Goal: Task Accomplishment & Management: Use online tool/utility

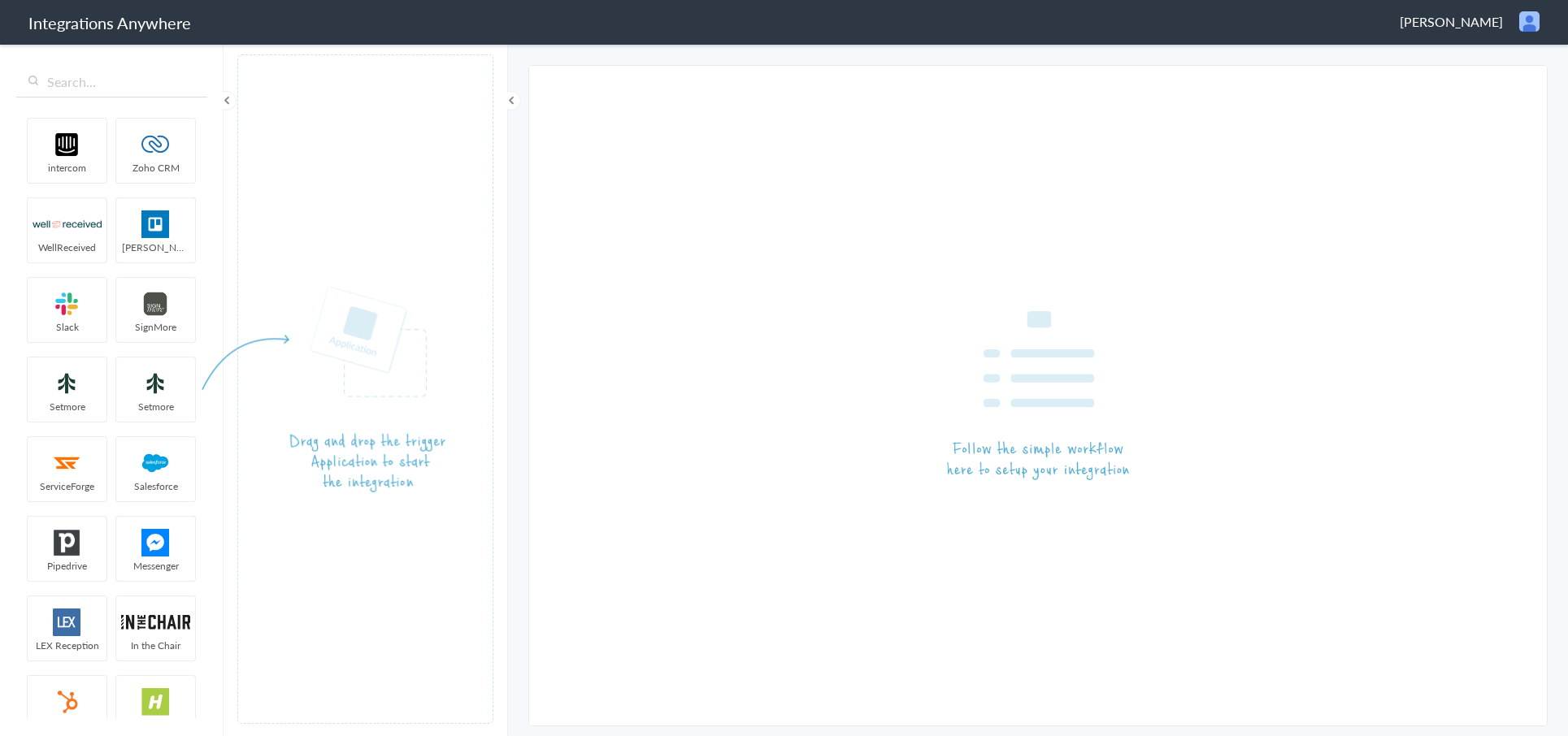
click at [1466, 20] on span "[PERSON_NAME]" at bounding box center [1451, 21] width 103 height 19
click at [1470, 66] on li "Logout" at bounding box center [1495, 59] width 112 height 24
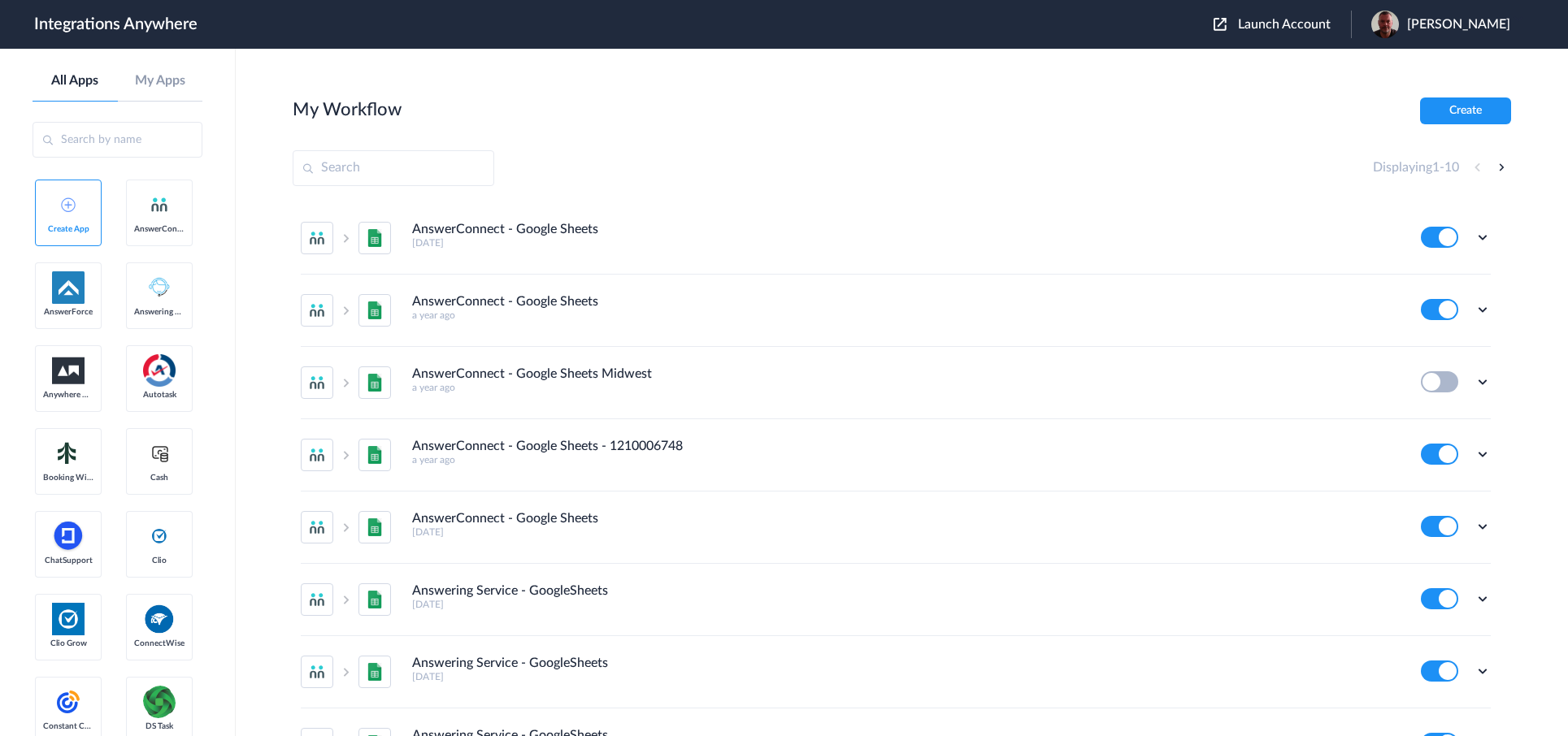
click at [1291, 24] on span "Launch Account" at bounding box center [1284, 24] width 92 height 13
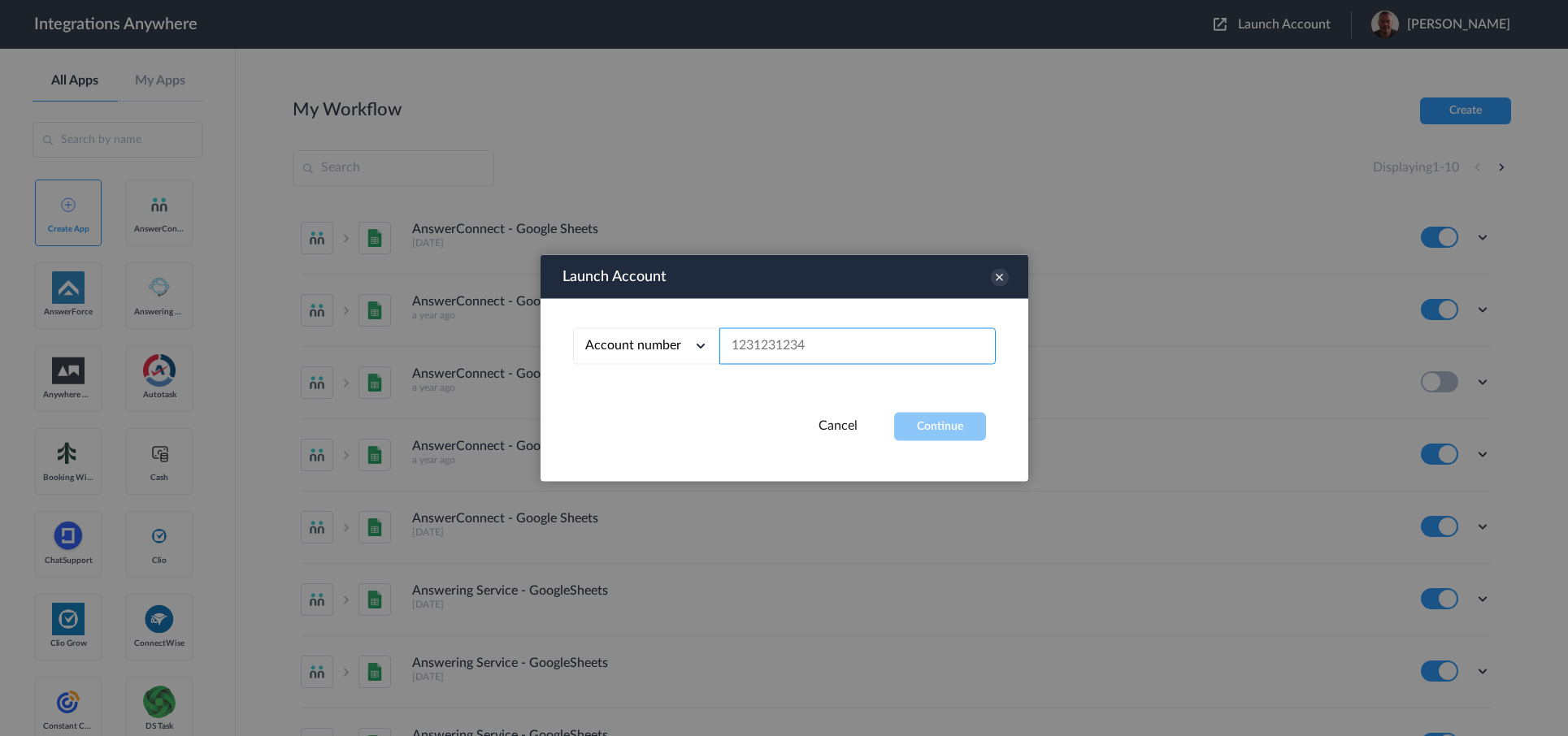
click at [838, 352] on input "text" at bounding box center [857, 346] width 277 height 36
paste input "02045782037"
type input "02045782037"
click at [932, 420] on button "Continue" at bounding box center [940, 427] width 92 height 28
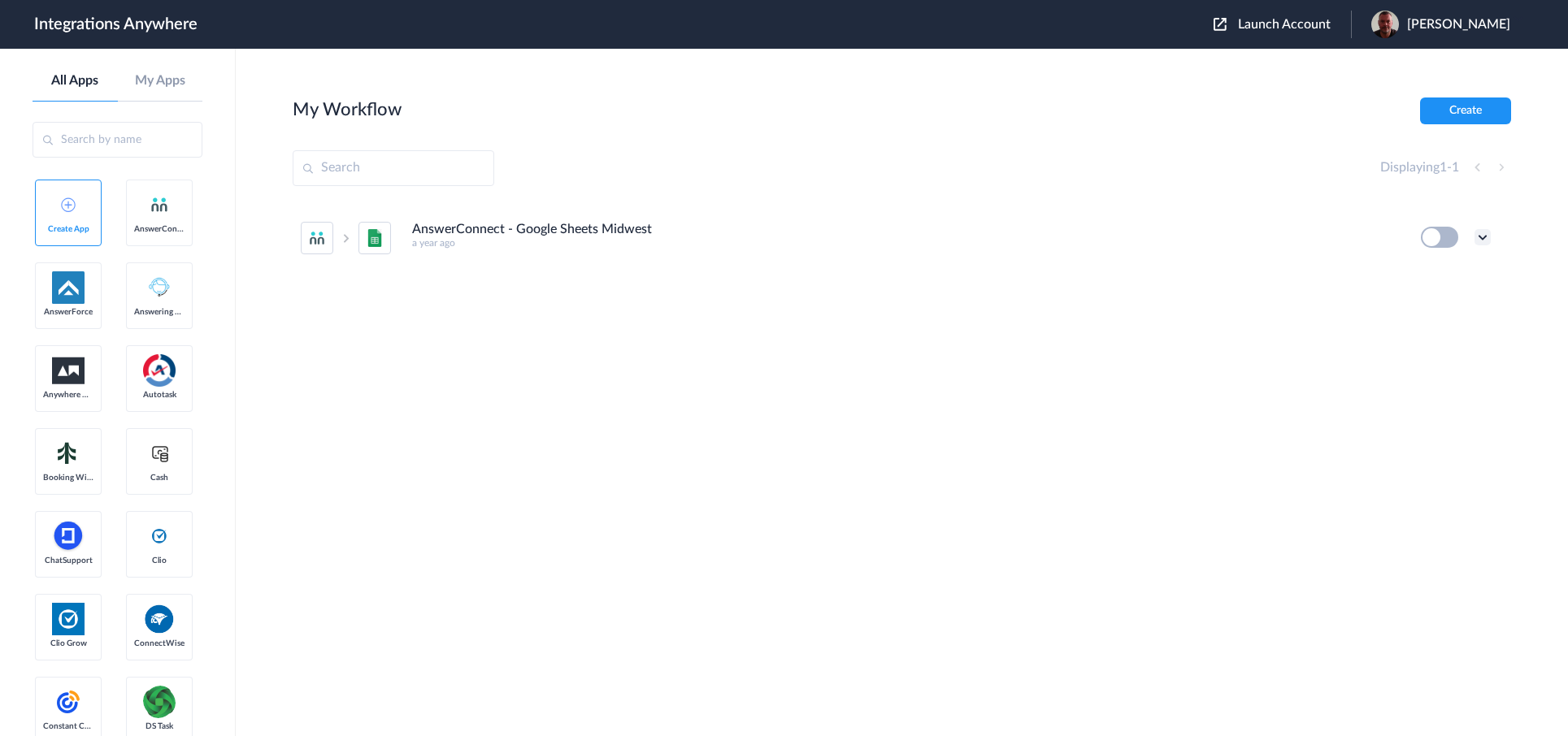
click at [1483, 238] on icon at bounding box center [1483, 237] width 16 height 16
click at [1466, 270] on li "Edit" at bounding box center [1438, 276] width 106 height 30
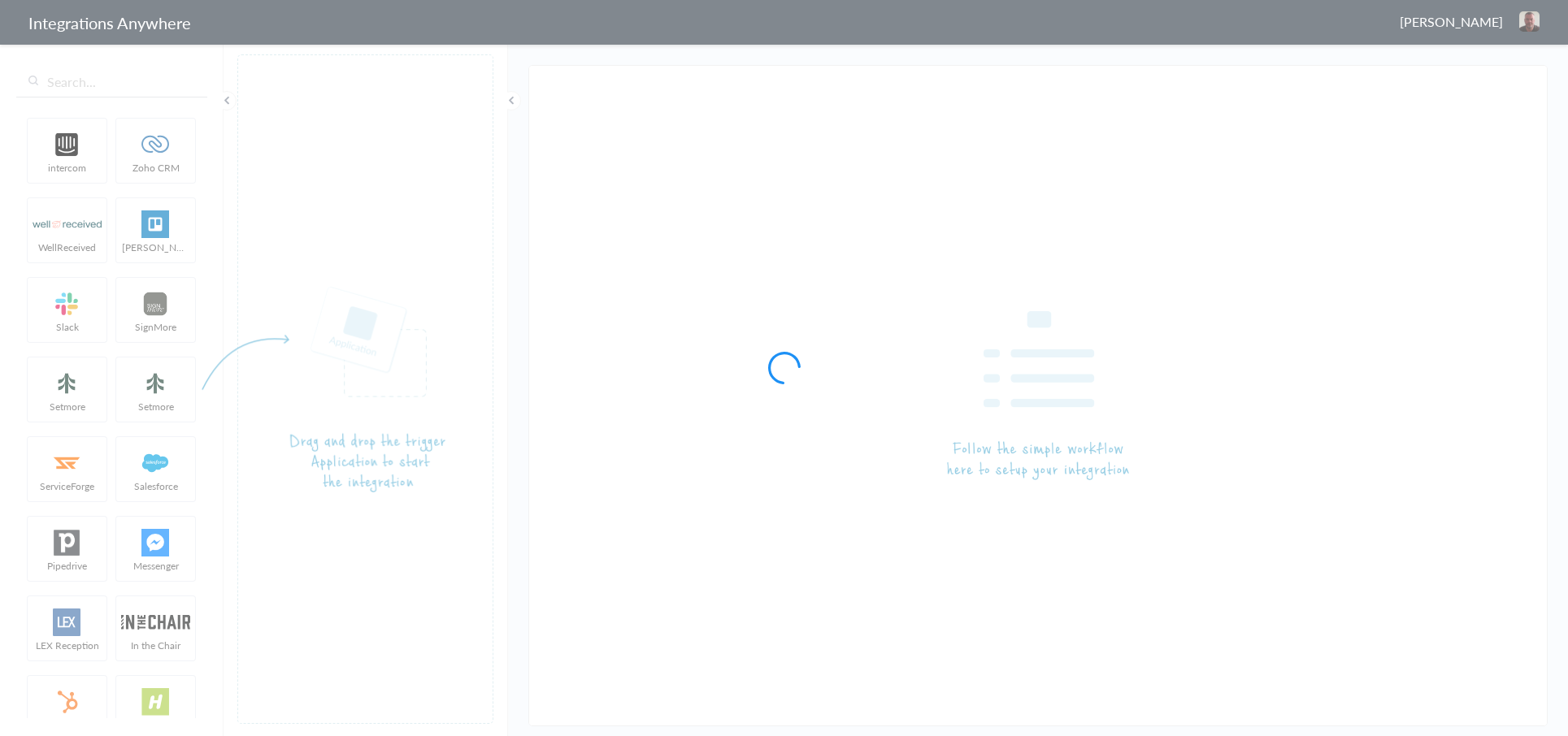
type input "AnswerConnect - Google Sheets Midwest"
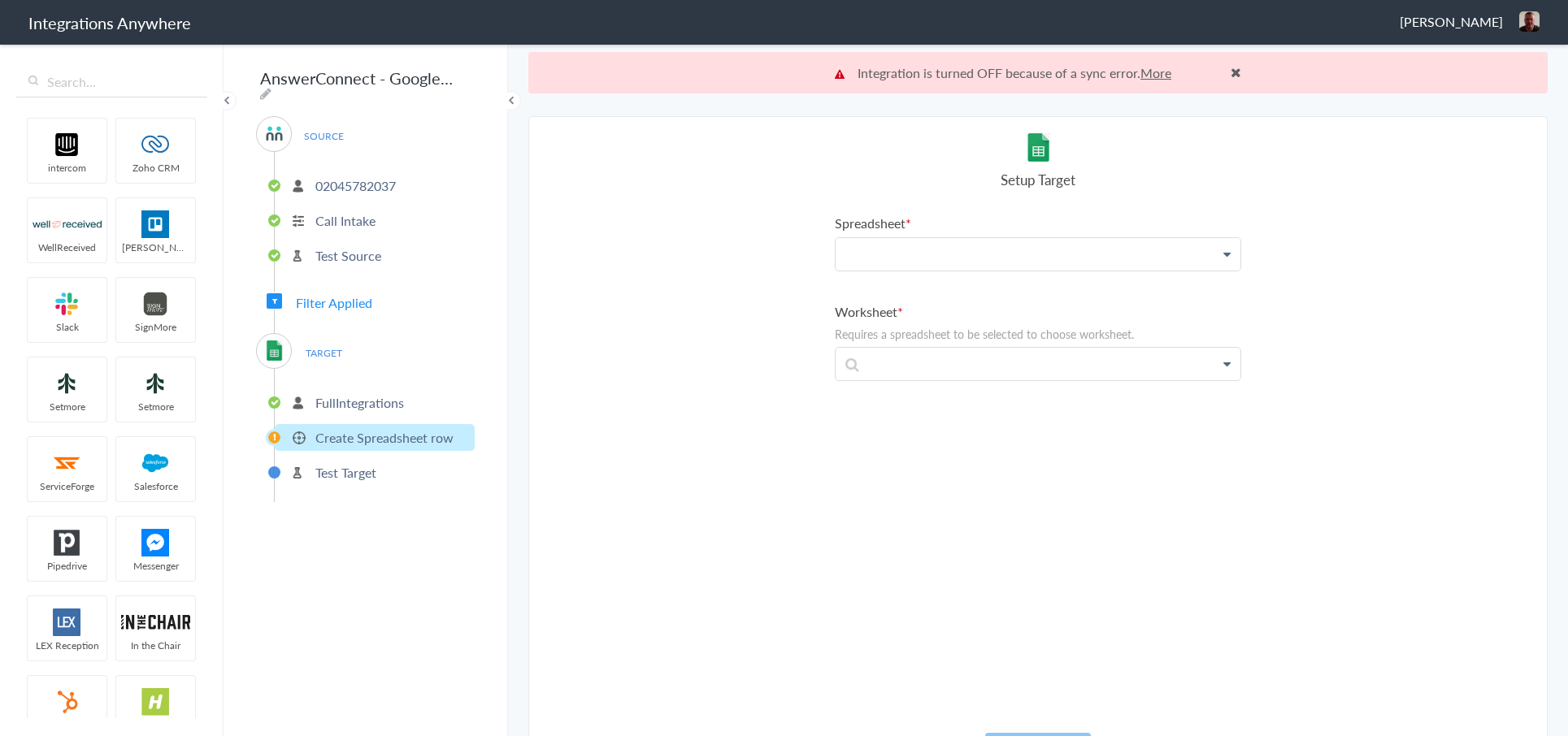
click at [983, 264] on p at bounding box center [1038, 254] width 405 height 32
drag, startPoint x: 987, startPoint y: 260, endPoint x: 832, endPoint y: 252, distance: 155.2
click at [832, 252] on section "Select Account 1210007356 Rename Delete ([DATE]) 02039915910 Rename Delete ([DA…" at bounding box center [1038, 447] width 1019 height 661
click at [383, 180] on p "02045782037" at bounding box center [356, 185] width 81 height 19
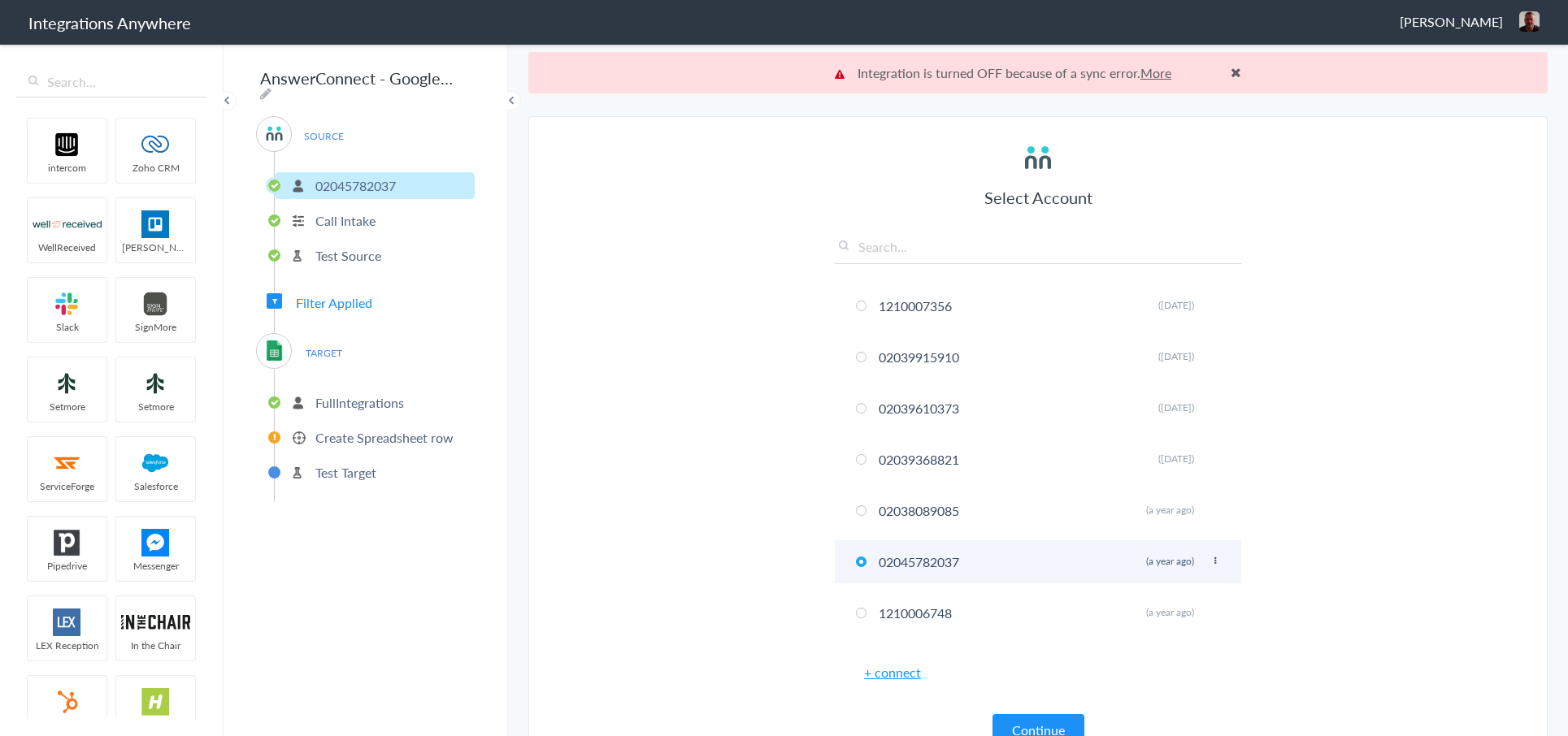
drag, startPoint x: 967, startPoint y: 565, endPoint x: 886, endPoint y: 564, distance: 81.0
click at [886, 564] on li "02045782037 Rename Delete (a year ago)" at bounding box center [1038, 562] width 406 height 43
click at [383, 428] on p "Create Spreadsheet row" at bounding box center [384, 437] width 138 height 19
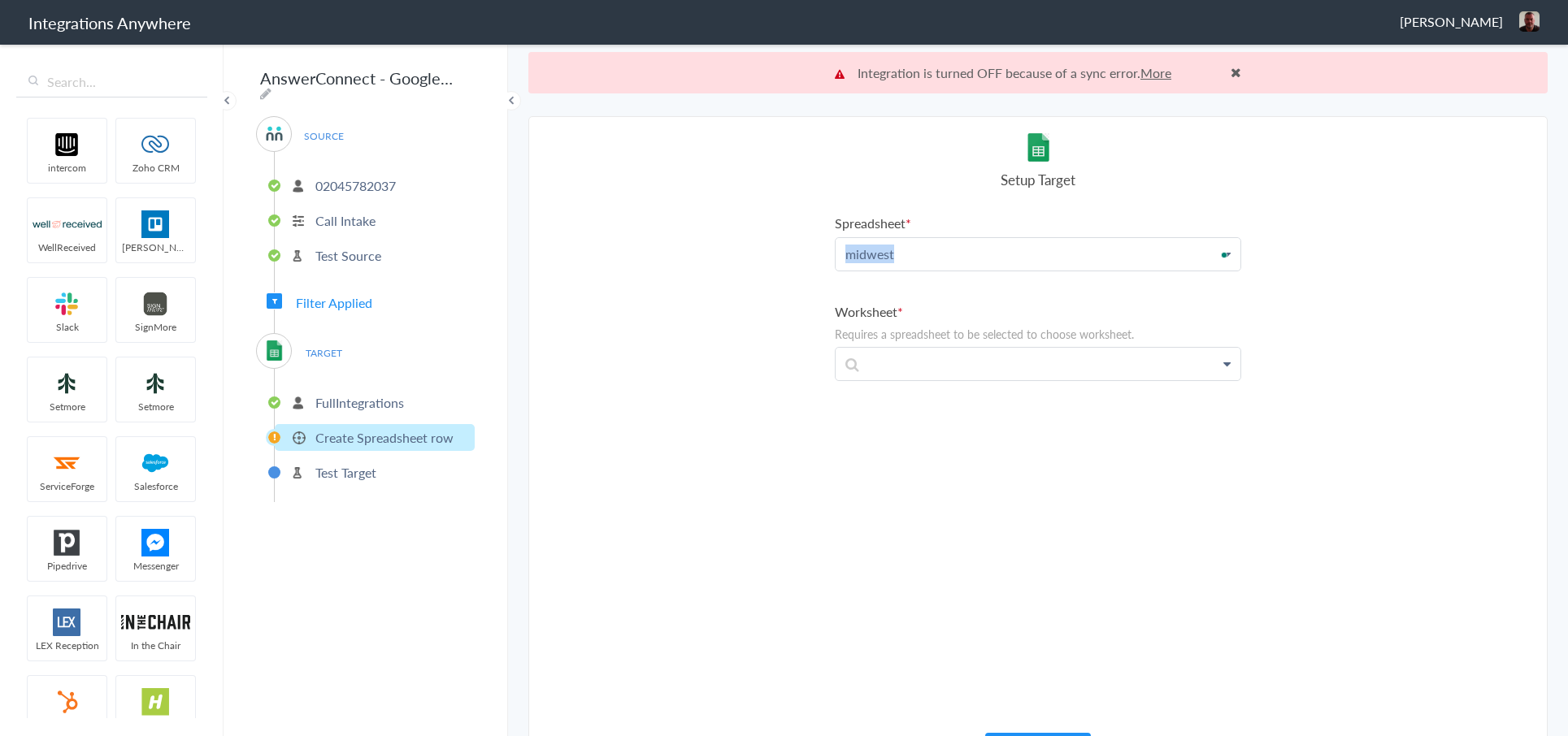
drag, startPoint x: 931, startPoint y: 252, endPoint x: 793, endPoint y: 258, distance: 138.1
click at [793, 258] on section "Select Account 1210007356 Rename Delete ([DATE]) 02039915910 Rename Delete ([DA…" at bounding box center [1038, 447] width 1019 height 661
drag, startPoint x: 961, startPoint y: 257, endPoint x: 839, endPoint y: 254, distance: 122.0
click at [839, 254] on p "02045782037" at bounding box center [1038, 254] width 405 height 32
drag, startPoint x: 1150, startPoint y: 279, endPoint x: 841, endPoint y: 244, distance: 311.0
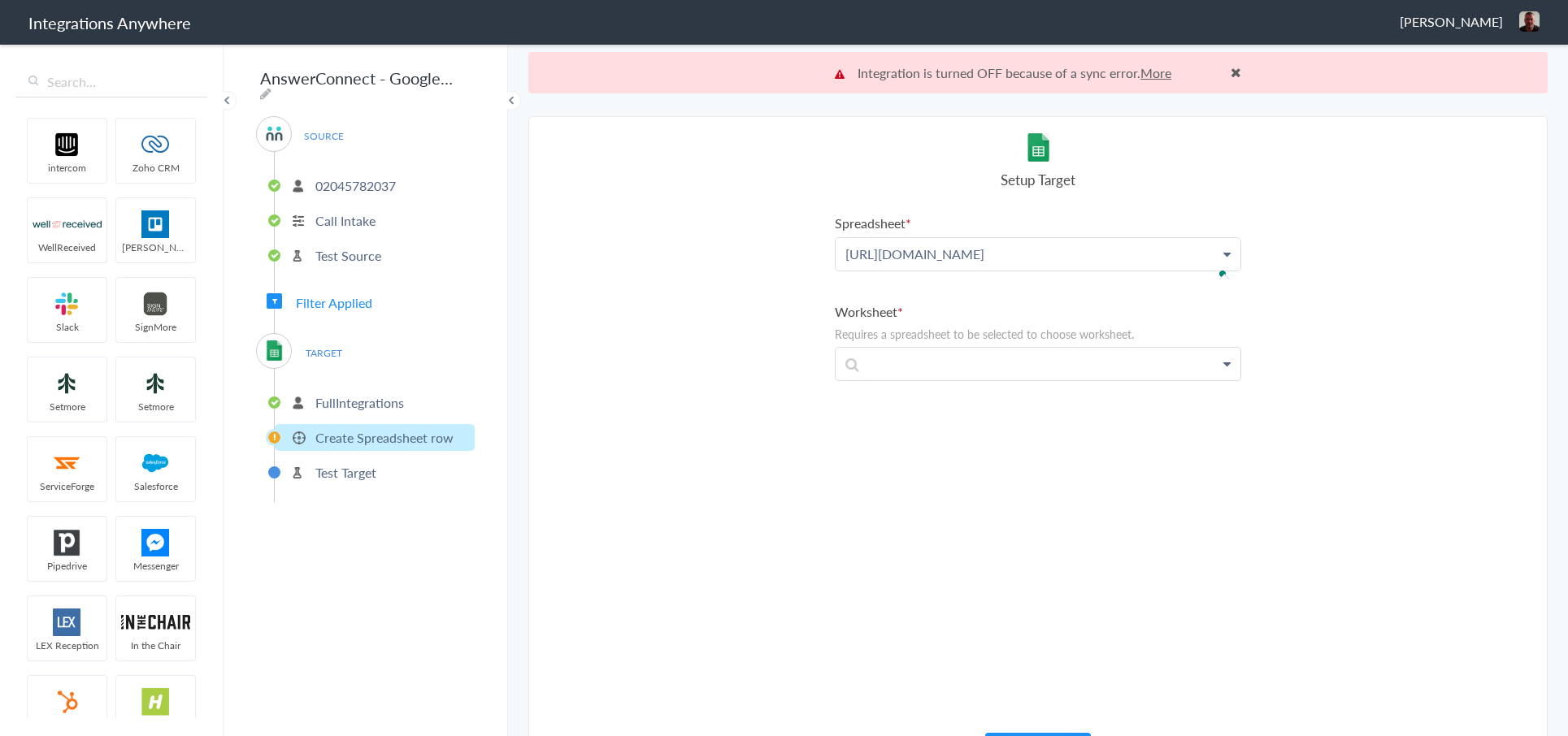
click at [841, 244] on p "[URL][DOMAIN_NAME]" at bounding box center [1038, 254] width 405 height 32
click at [1359, 326] on section "Select Account 1210007356 Rename Delete ([DATE]) 02039915910 Rename Delete ([DA…" at bounding box center [1038, 447] width 1019 height 661
click at [1214, 367] on div at bounding box center [1038, 364] width 406 height 34
click at [1097, 370] on p "To enrich screen reader interactions, please activate Accessibility in Grammarl…" at bounding box center [1038, 364] width 405 height 32
click at [1133, 262] on p "Midwest Mechanical VIVO _ 02045782037(1)" at bounding box center [1038, 254] width 405 height 32
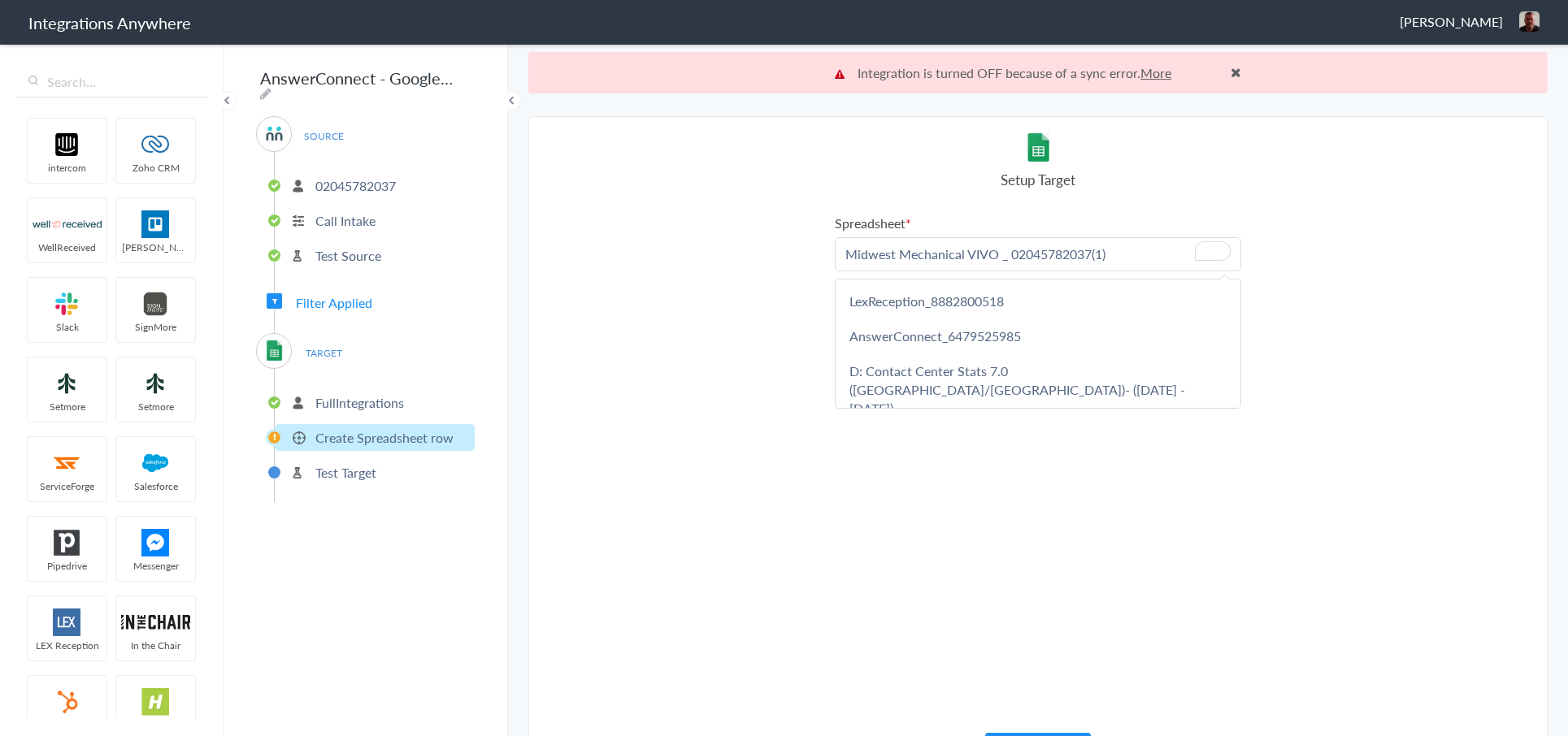
click at [1143, 252] on p "Midwest Mechanical VIVO _ 02045782037(1)" at bounding box center [1038, 254] width 405 height 32
drag, startPoint x: 968, startPoint y: 252, endPoint x: 1158, endPoint y: 251, distance: 190.0
click at [1158, 251] on p "Midwest Mechanical VIVO _ 02045782037(1)" at bounding box center [1038, 254] width 405 height 32
click at [1244, 194] on section "Select Account 1210007356 Rename Delete ([DATE]) 02039915910 Rename Delete ([DA…" at bounding box center [1038, 447] width 1019 height 661
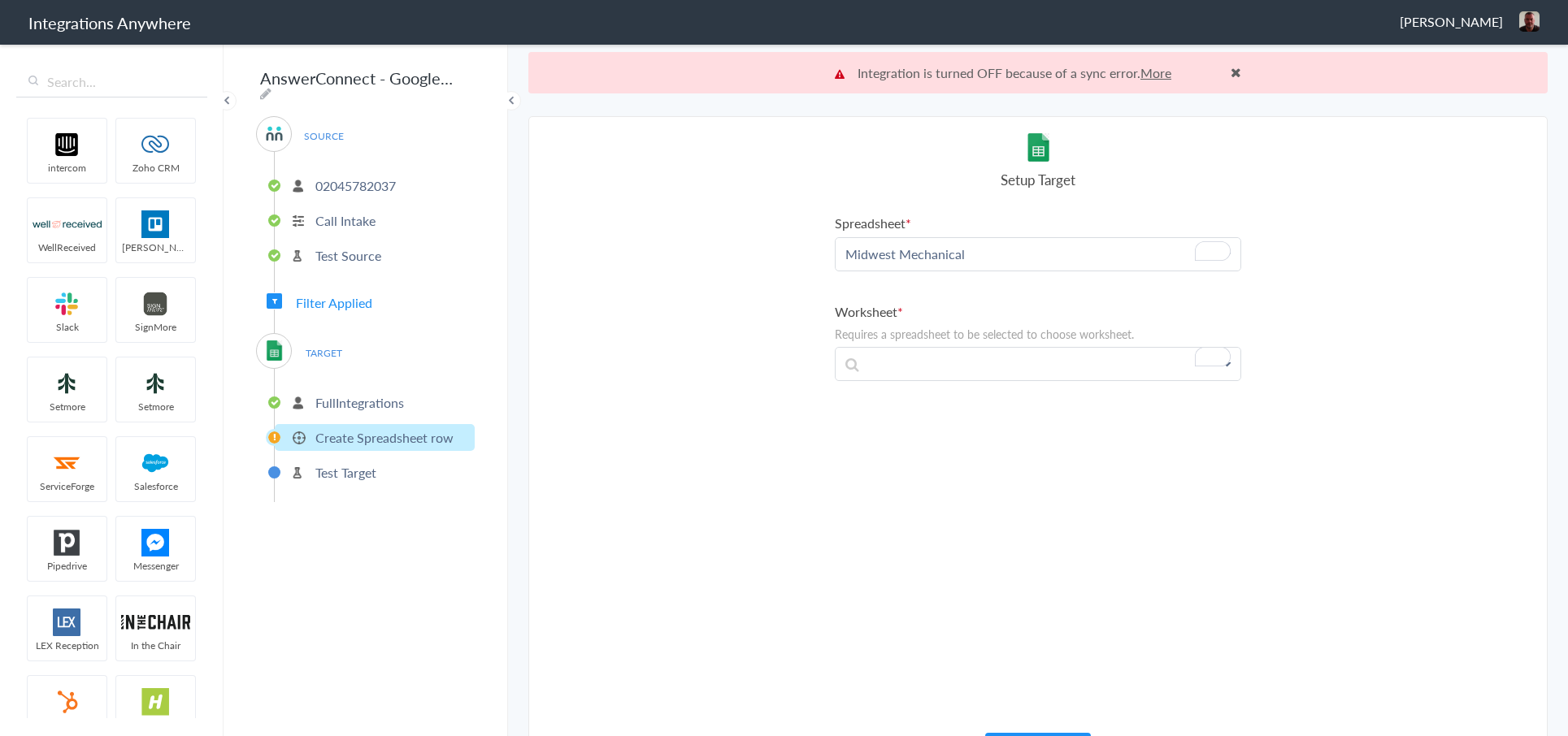
click at [970, 260] on p "Midwest Mechanical" at bounding box center [1038, 254] width 405 height 32
drag, startPoint x: 995, startPoint y: 260, endPoint x: 760, endPoint y: 241, distance: 235.8
click at [760, 241] on section "Select Account 1210007356 Rename Delete ([DATE]) 02039915910 Rename Delete ([DA…" at bounding box center [1038, 447] width 1019 height 661
drag, startPoint x: 1155, startPoint y: 272, endPoint x: 845, endPoint y: 236, distance: 312.1
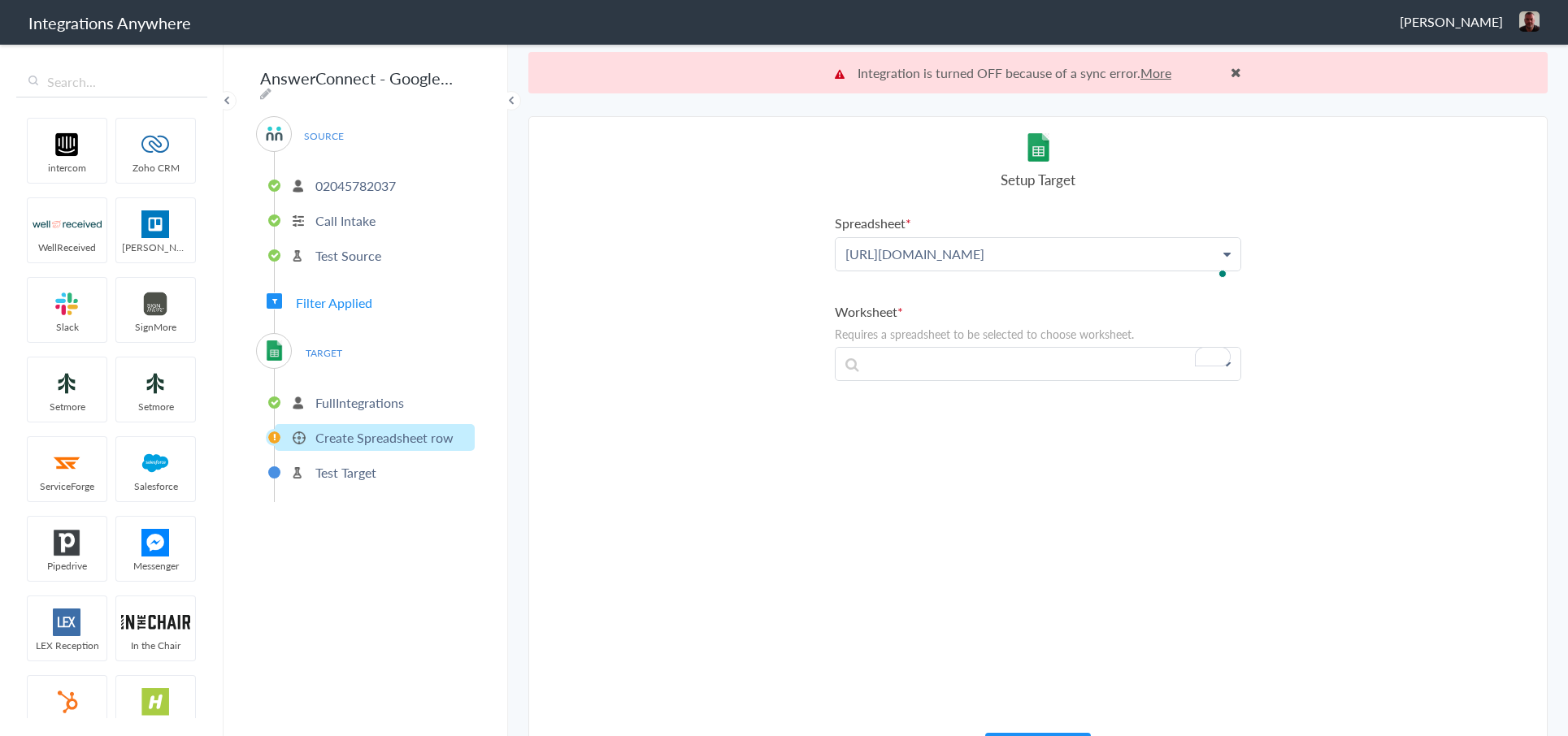
click at [846, 237] on div "[URL][DOMAIN_NAME] LexReception_8882800518 AnswerConnect_[PHONE_NUMBER] D: Cont…" at bounding box center [1038, 254] width 406 height 34
click at [382, 393] on p "FullIntegrations" at bounding box center [360, 402] width 89 height 19
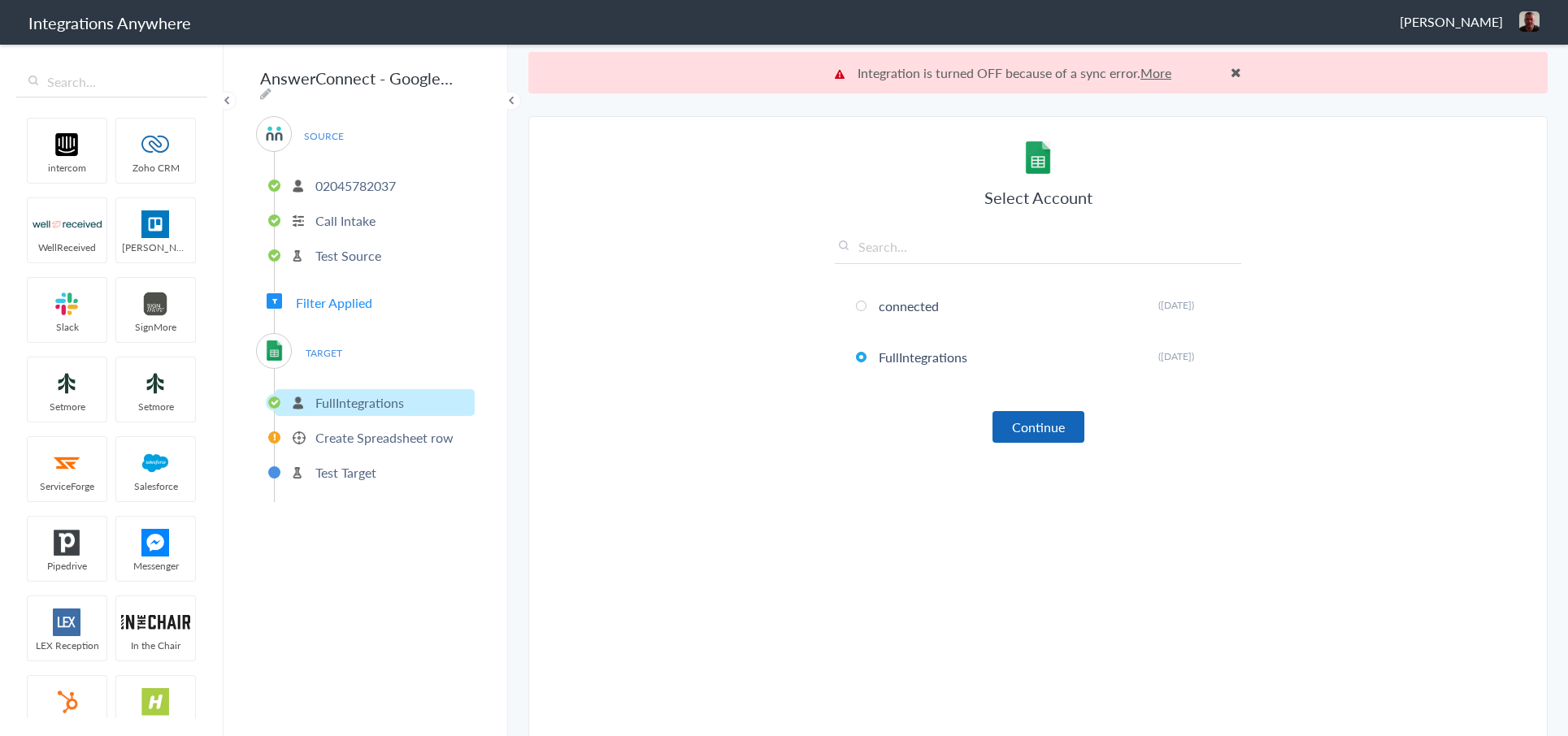
click at [1029, 420] on button "Continue" at bounding box center [1038, 428] width 92 height 32
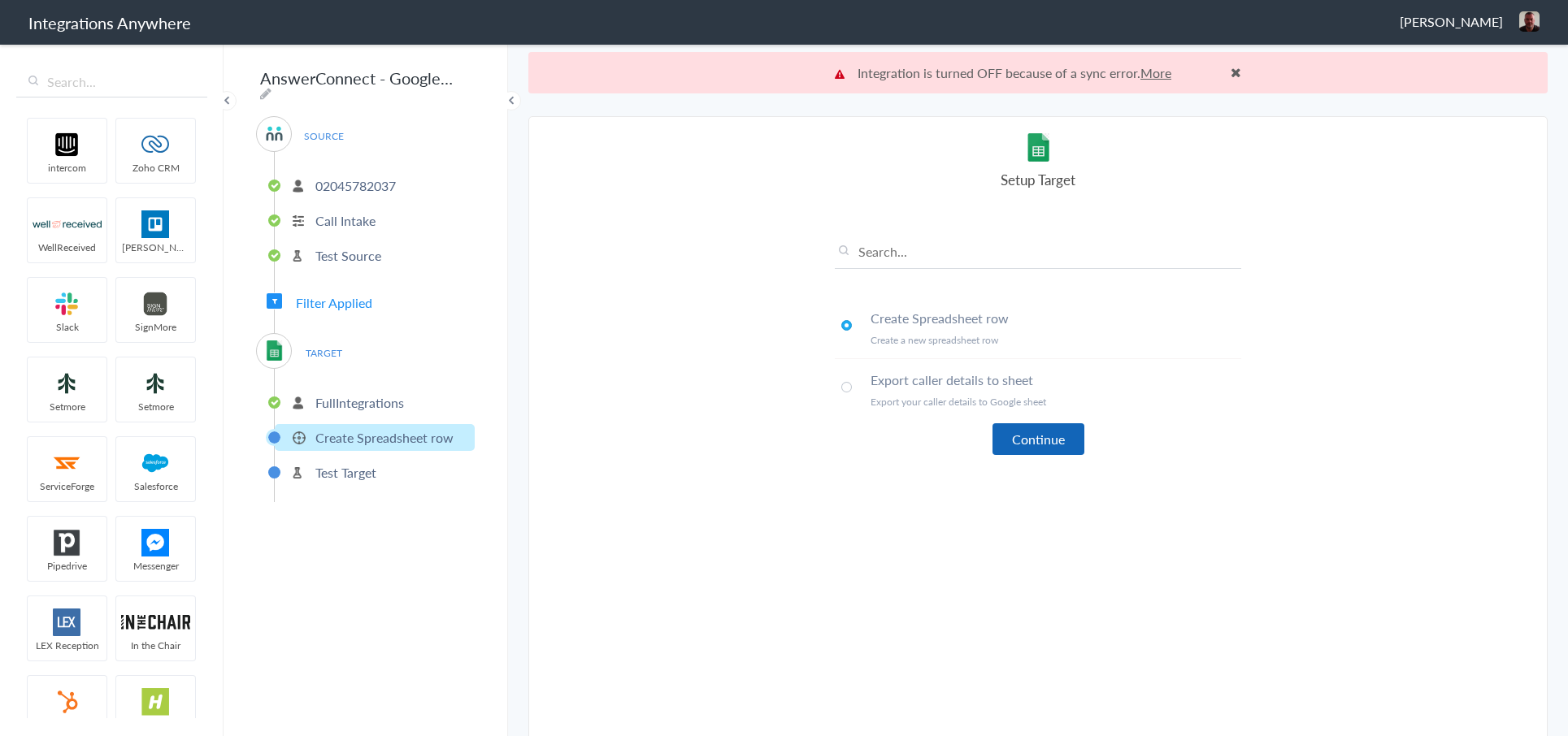
click at [1025, 436] on button "Continue" at bounding box center [1038, 439] width 92 height 32
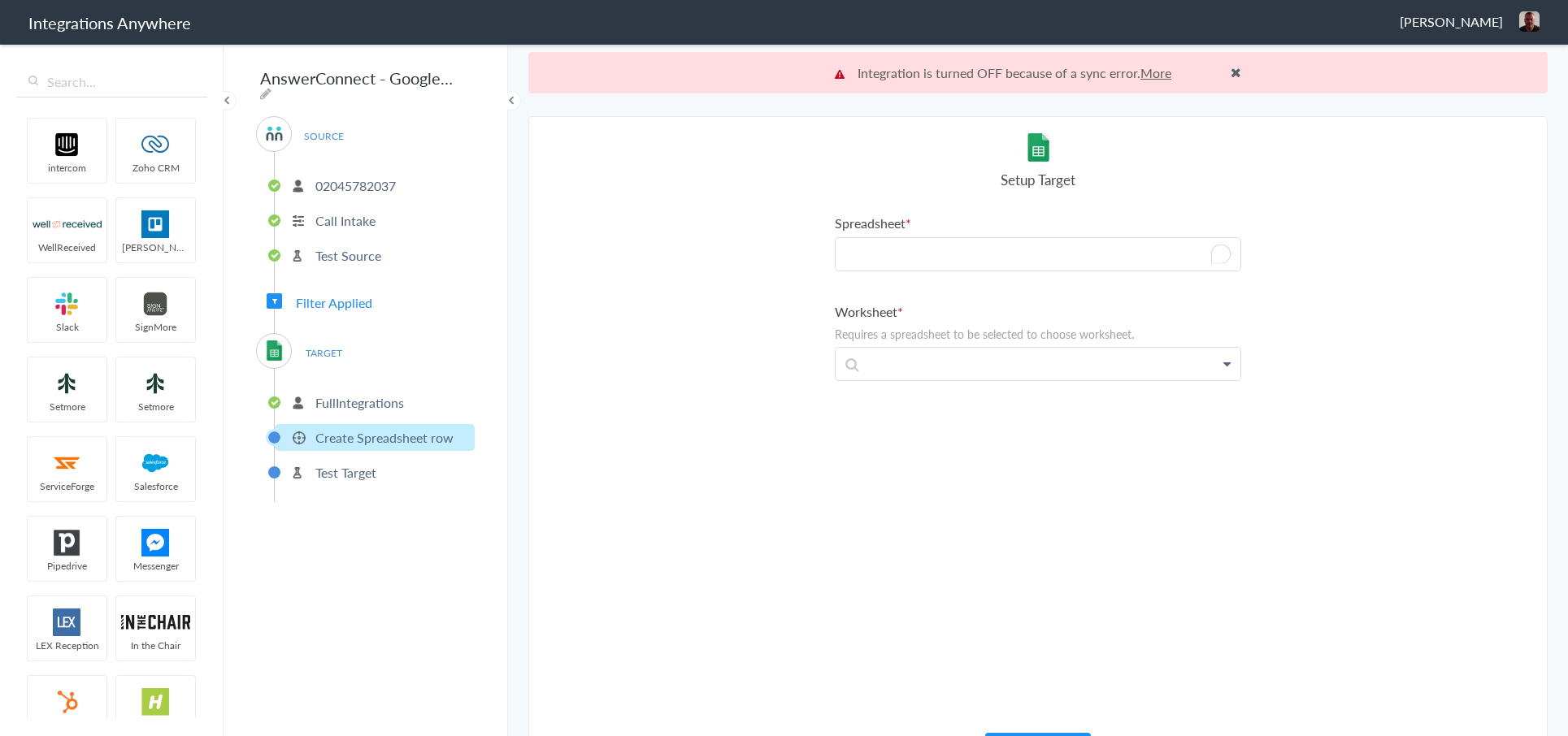
click at [917, 268] on p "To enrich screen reader interactions, please activate Accessibility in Grammarl…" at bounding box center [1038, 254] width 405 height 33
click at [930, 298] on link "Midwest Mechanical VIVO _ 02045782037(1)" at bounding box center [1038, 300] width 405 height 35
click at [964, 374] on p at bounding box center [1038, 372] width 405 height 33
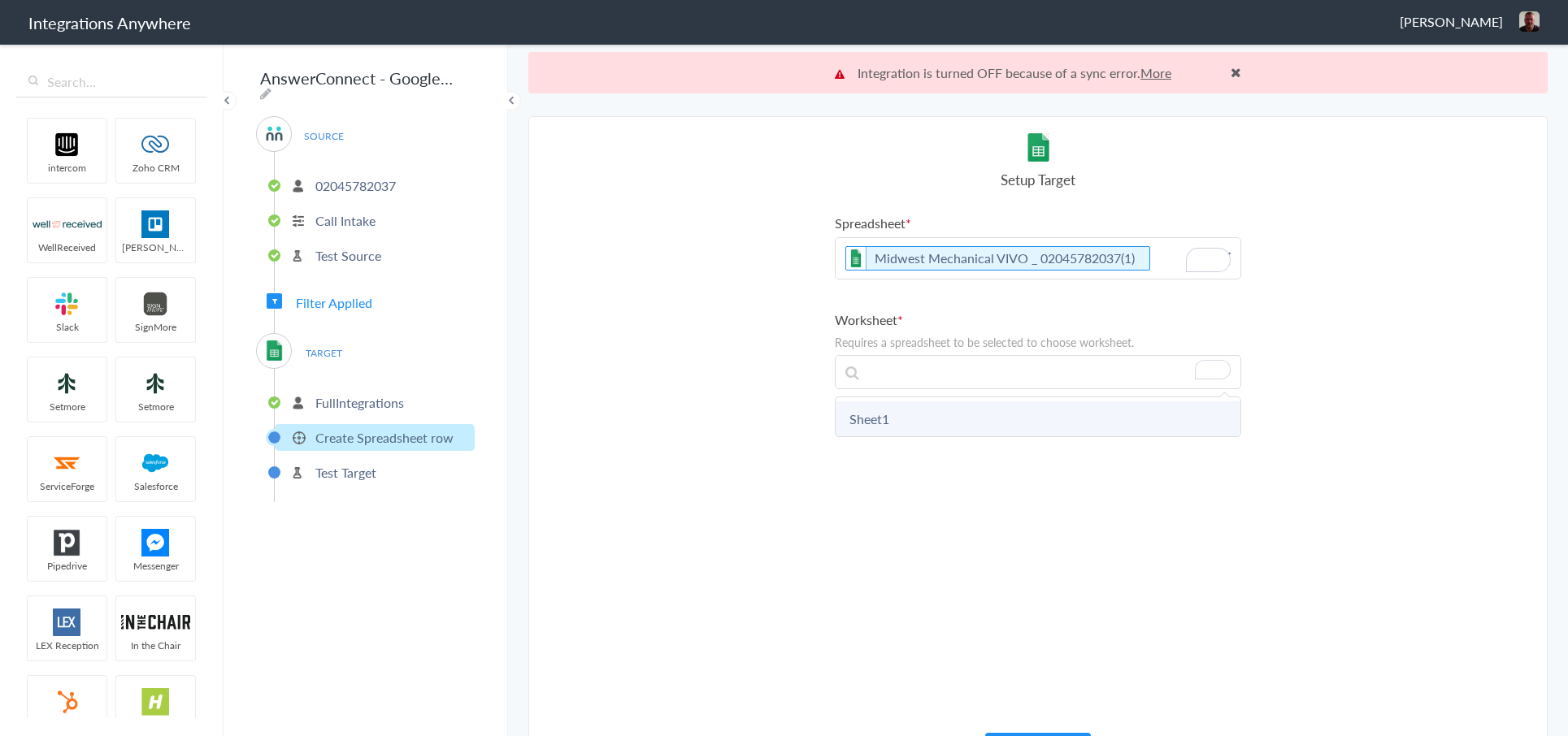
click at [939, 422] on link "Sheet1" at bounding box center [1038, 419] width 405 height 35
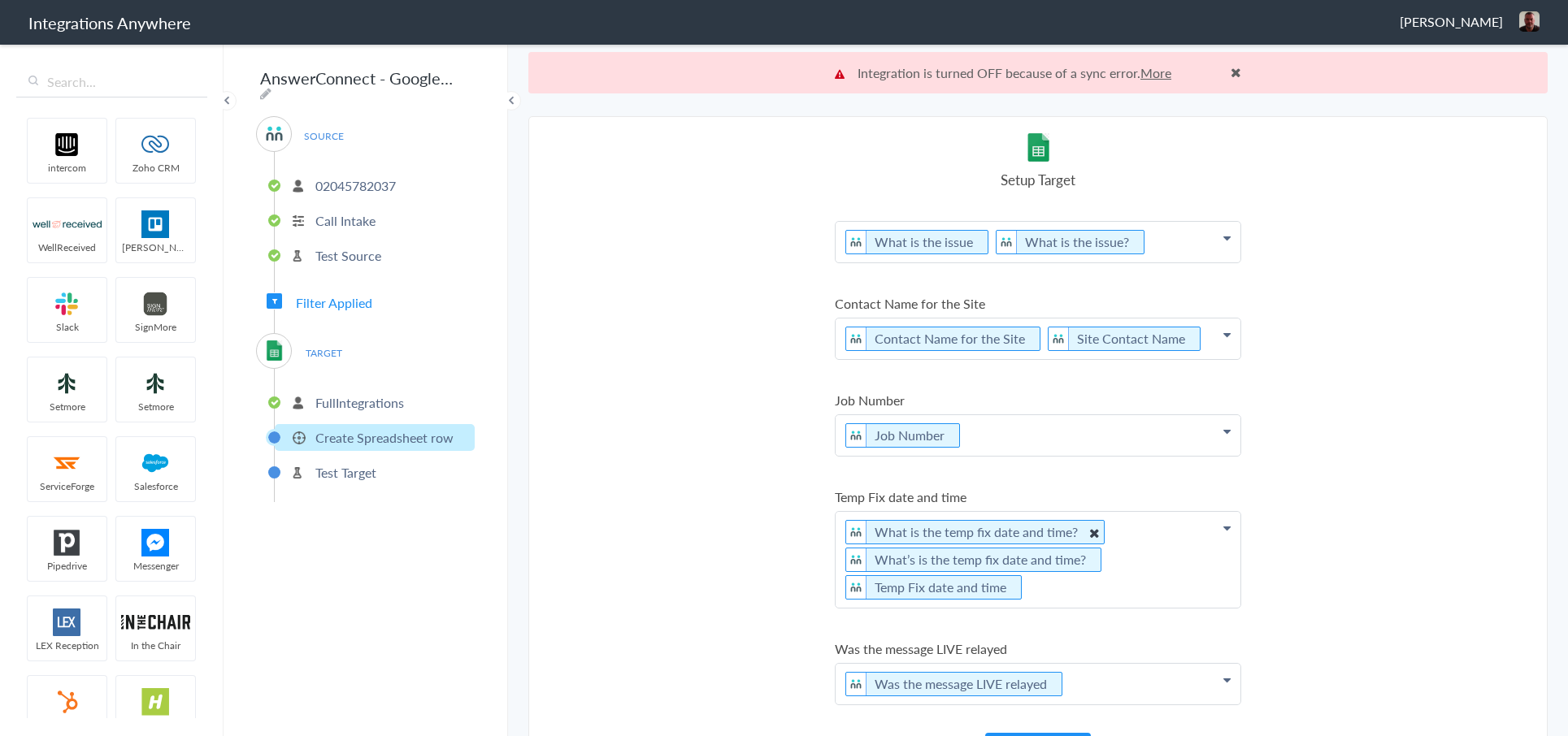
scroll to position [42, 0]
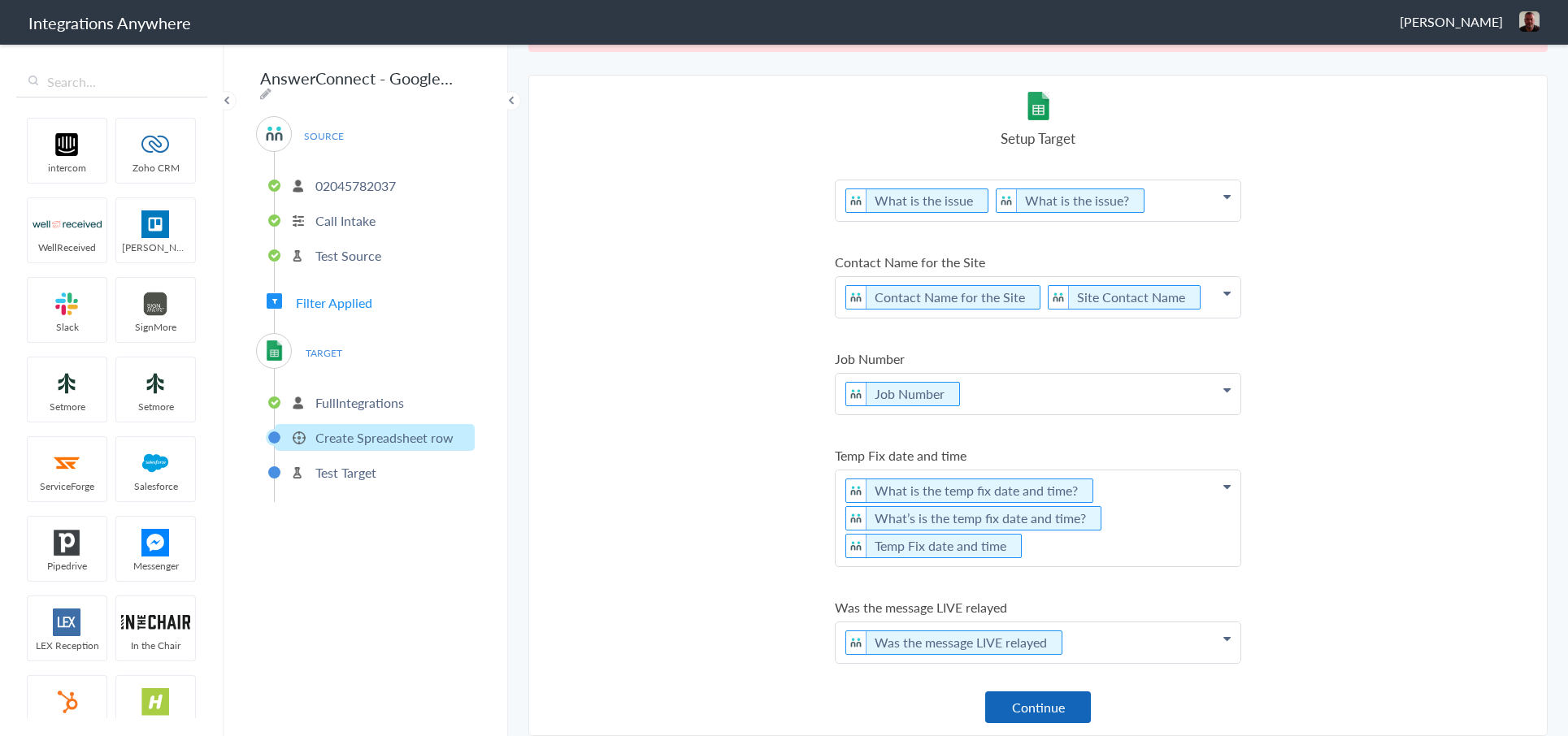
click at [1037, 696] on button "Continue" at bounding box center [1038, 708] width 106 height 32
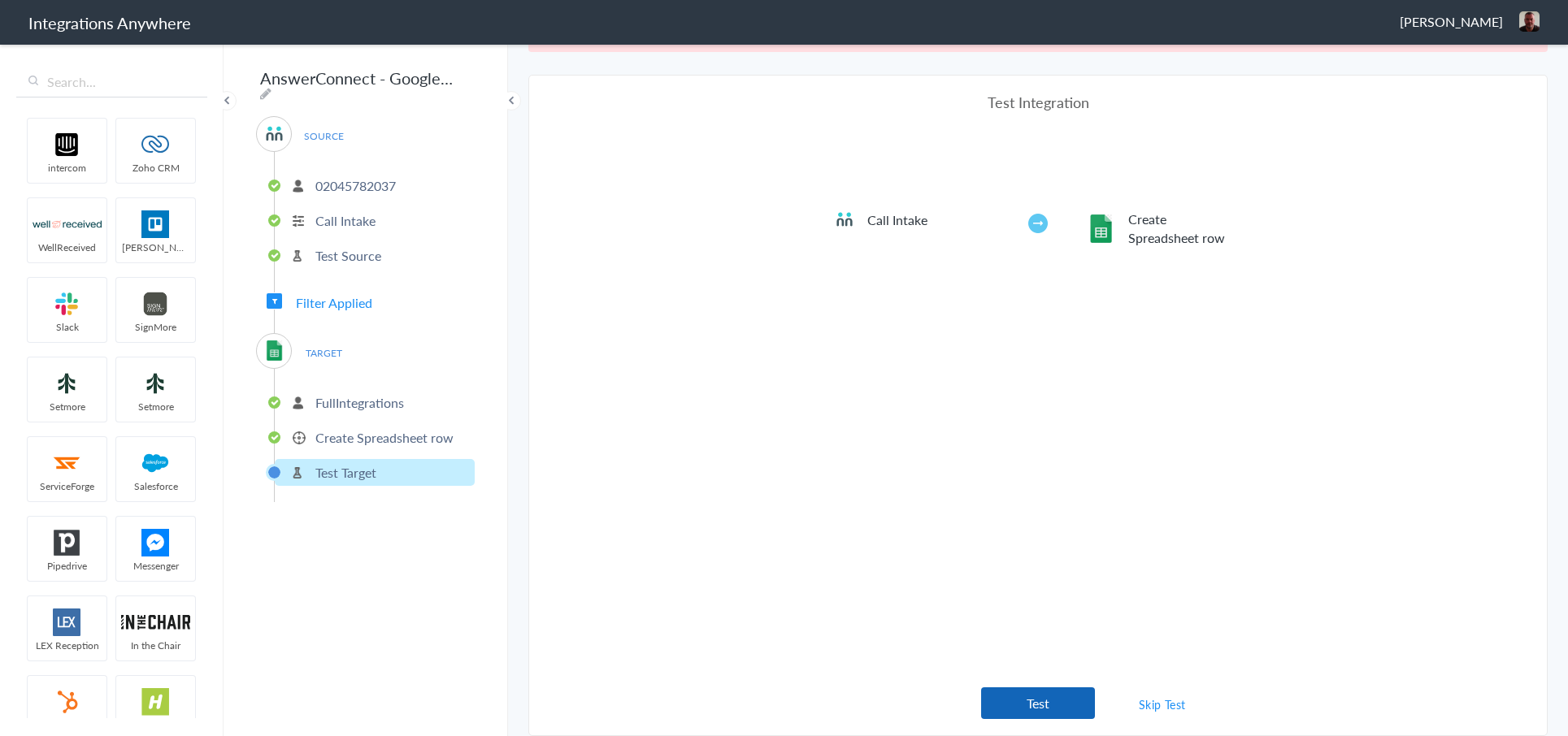
scroll to position [604, 0]
click at [1146, 711] on link "Skip Test" at bounding box center [1162, 704] width 86 height 29
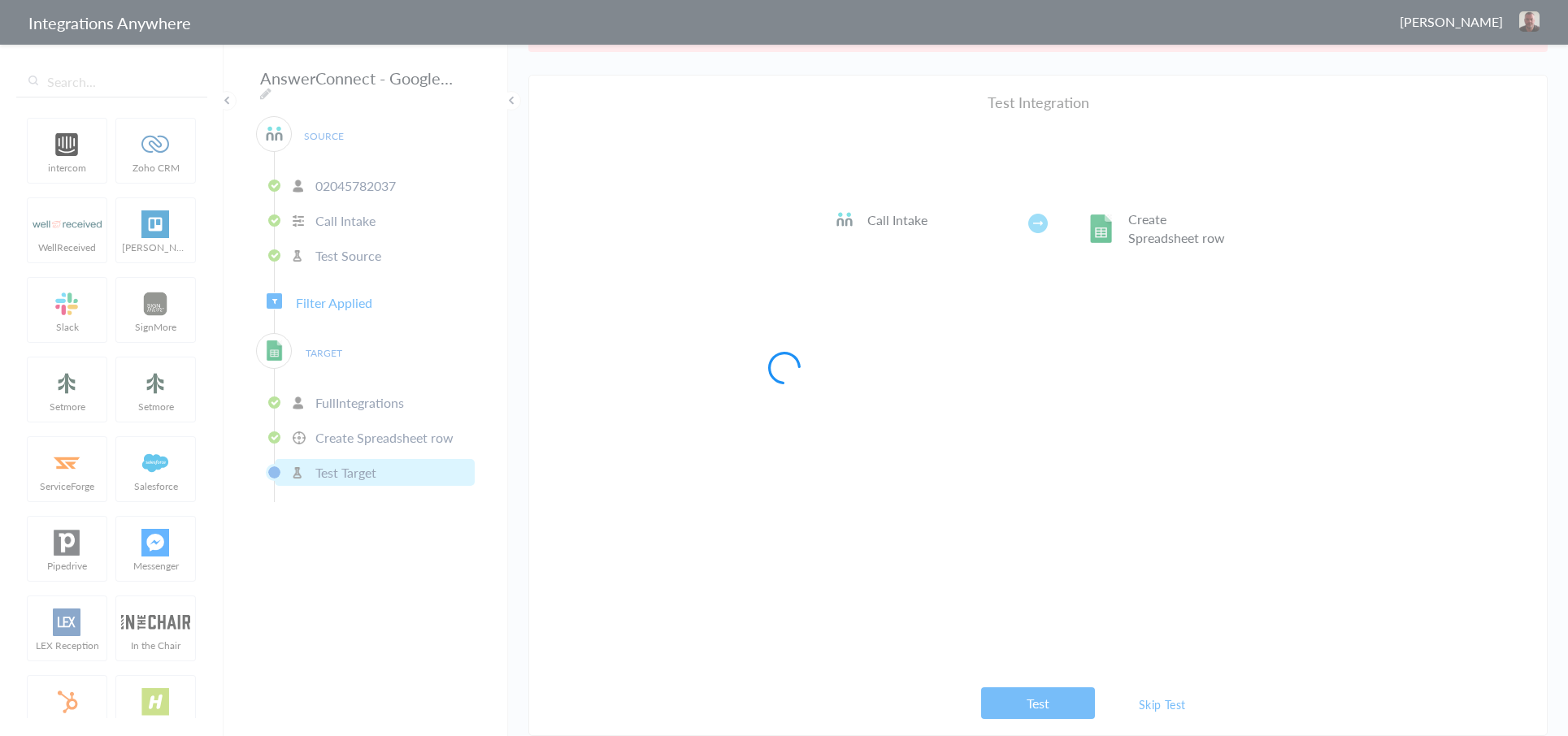
scroll to position [0, 0]
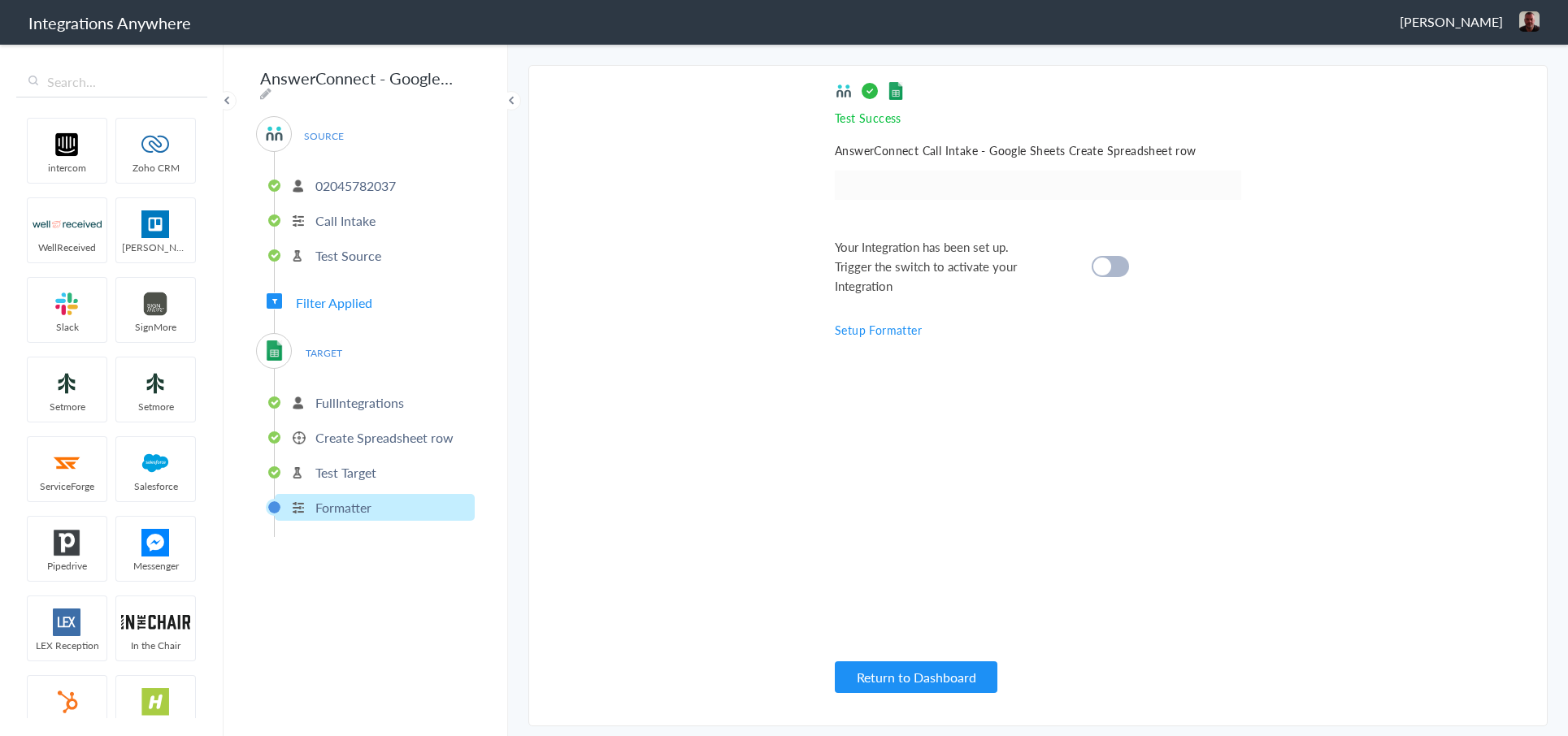
click at [1103, 275] on div at bounding box center [1111, 267] width 37 height 21
click at [953, 659] on div "Return to Dashboard" at bounding box center [1038, 675] width 406 height 35
